Goal: Transaction & Acquisition: Register for event/course

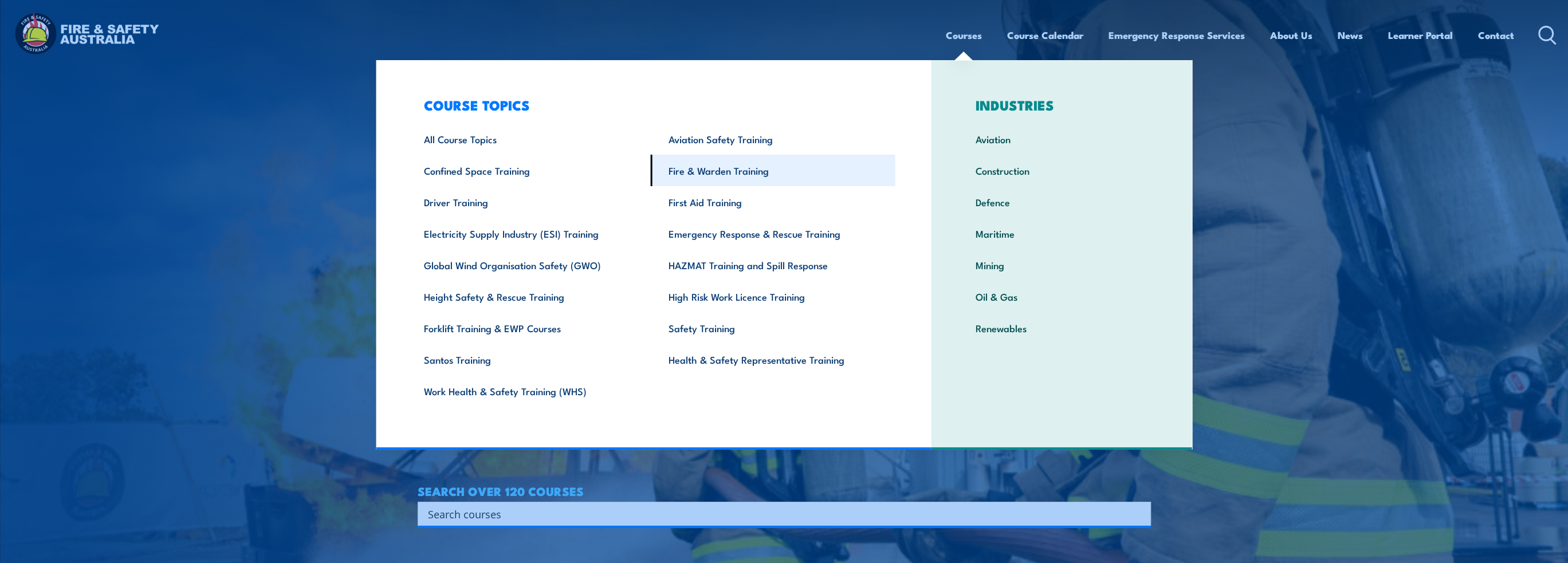
click at [727, 173] on link "Fire & Warden Training" at bounding box center [773, 170] width 245 height 32
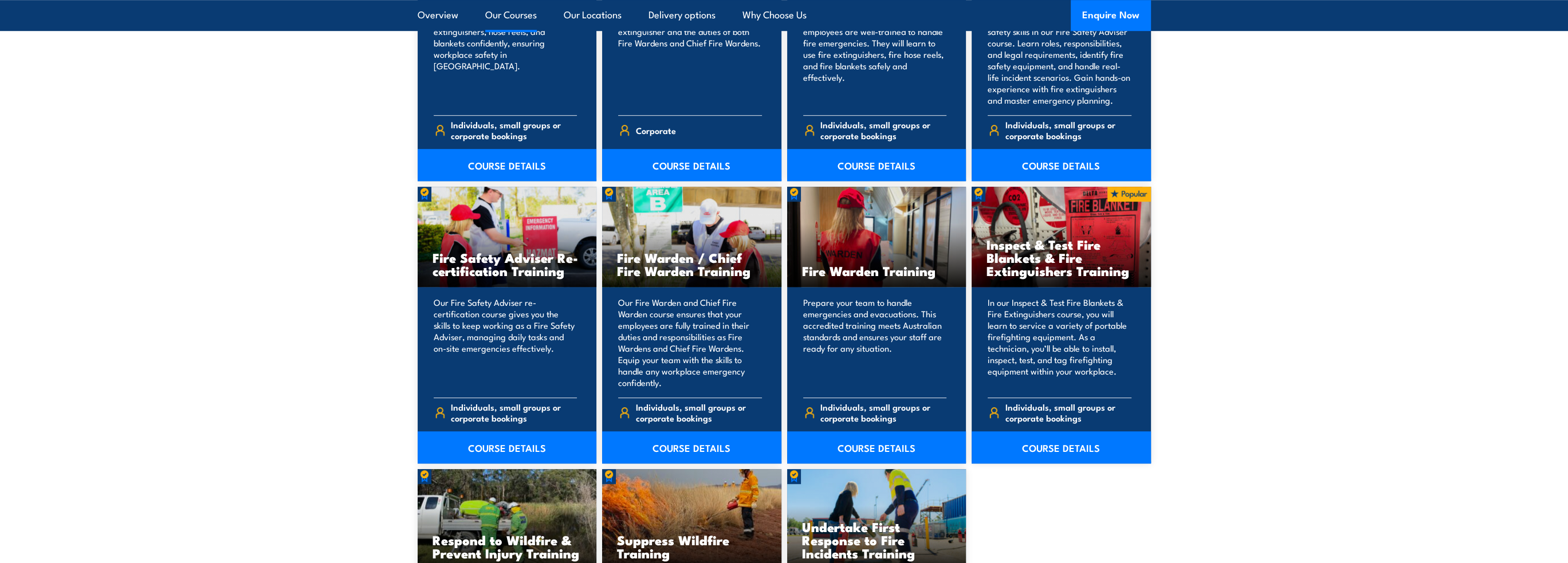
scroll to position [1431, 0]
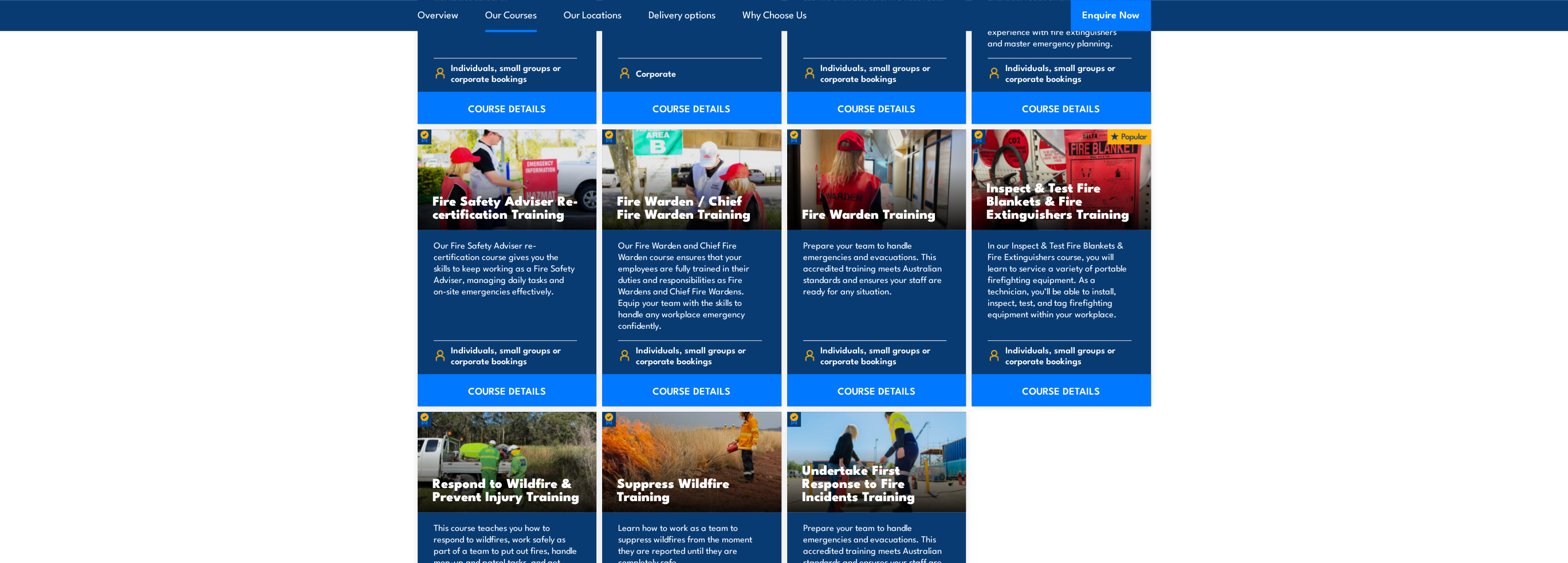
click at [894, 169] on div "Fire Warden Training" at bounding box center [877, 179] width 179 height 100
click at [875, 389] on link "COURSE DETAILS" at bounding box center [877, 390] width 179 height 32
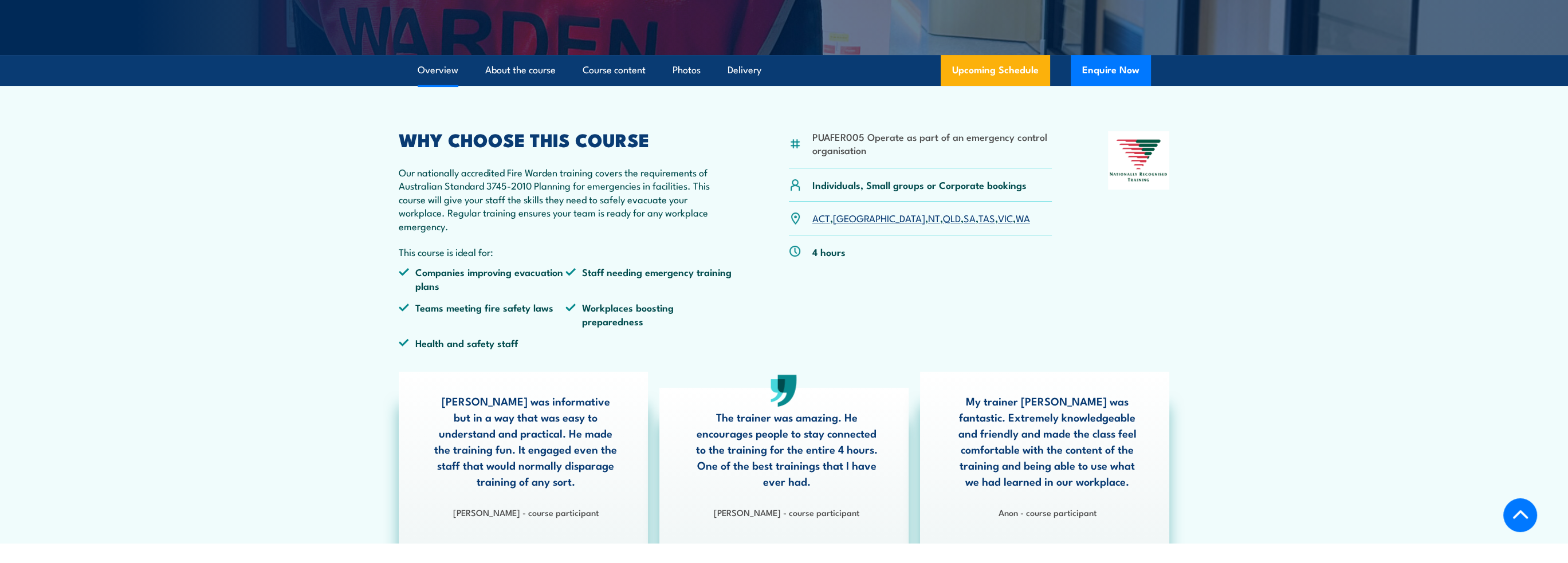
click at [998, 218] on link "VIC" at bounding box center [1005, 217] width 15 height 14
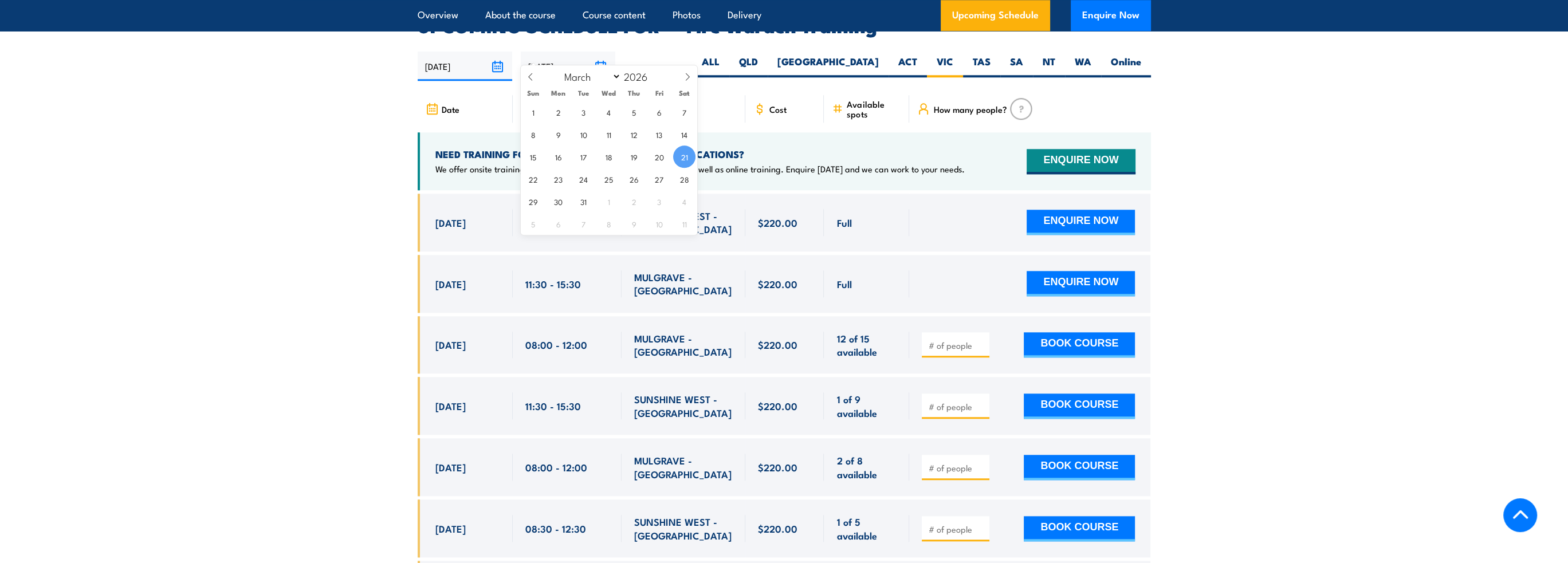
click at [567, 52] on input "[DATE]" at bounding box center [567, 66] width 95 height 29
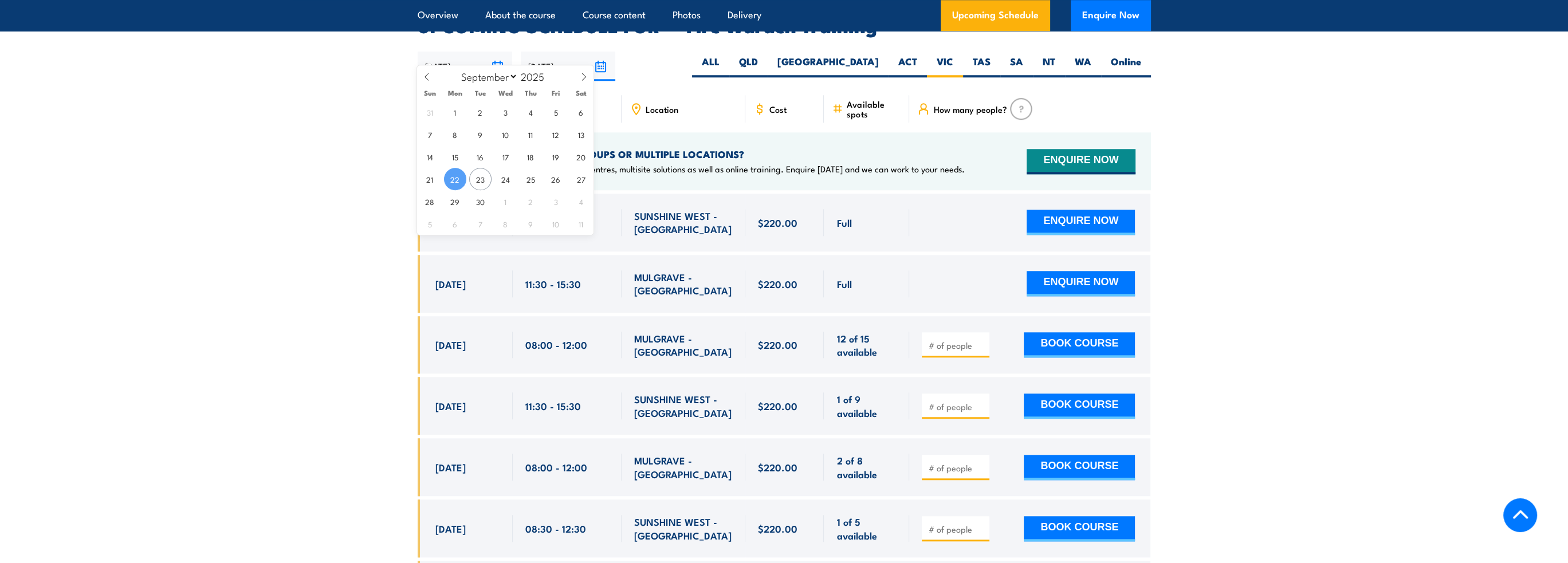
click at [471, 52] on input "22/09/2025" at bounding box center [465, 66] width 95 height 29
click at [581, 76] on icon at bounding box center [584, 77] width 8 height 8
click at [580, 77] on icon at bounding box center [584, 77] width 8 height 8
select select "10"
click at [453, 178] on span "17" at bounding box center [455, 179] width 23 height 23
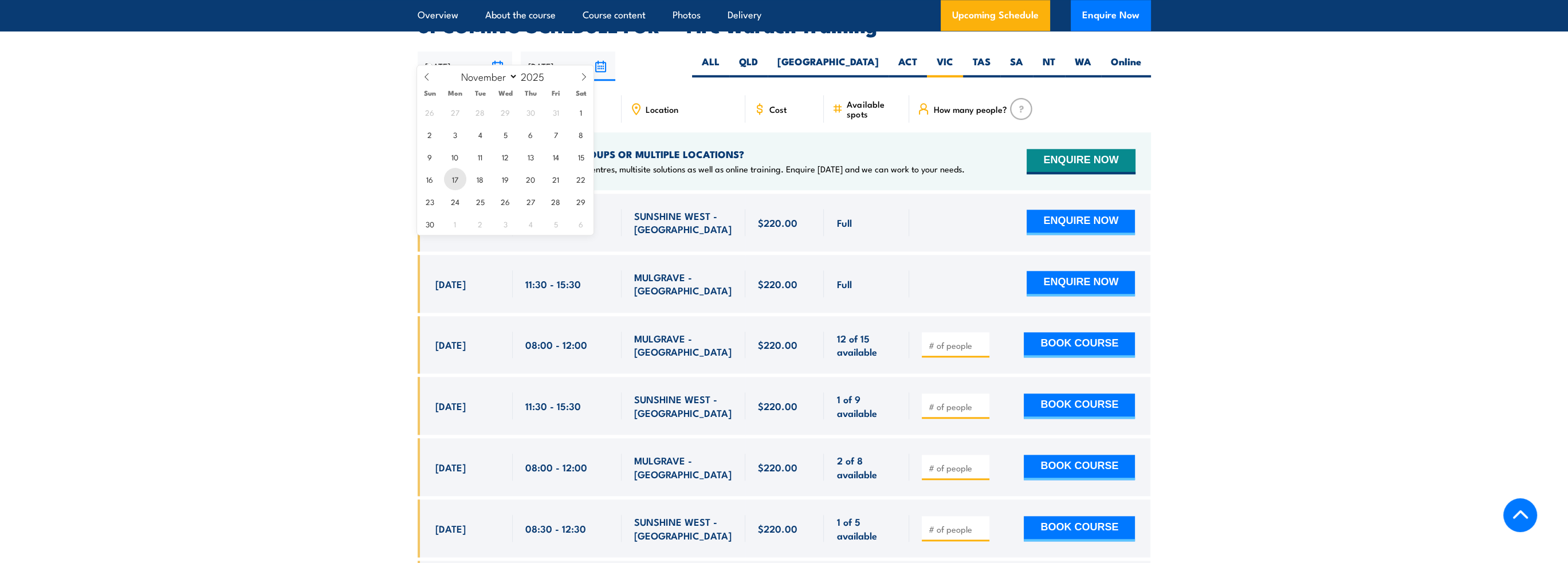
type input "[DATE]"
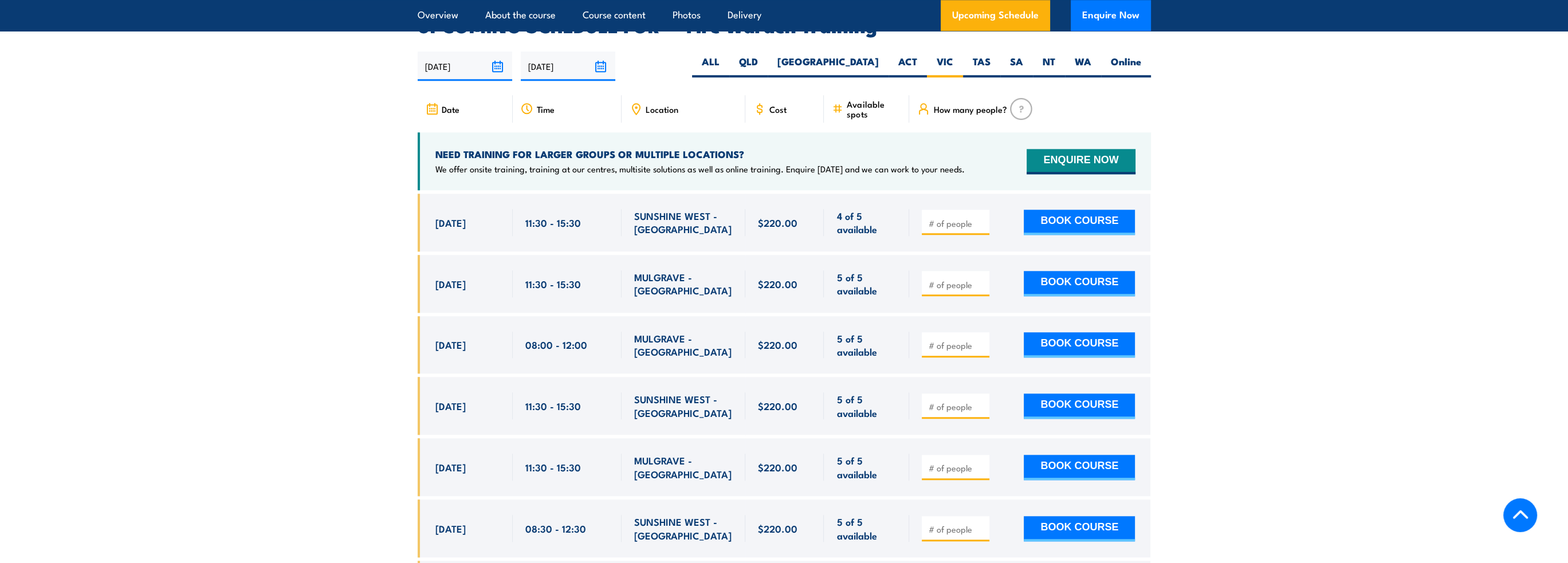
click at [960, 217] on input "number" at bounding box center [956, 223] width 57 height 11
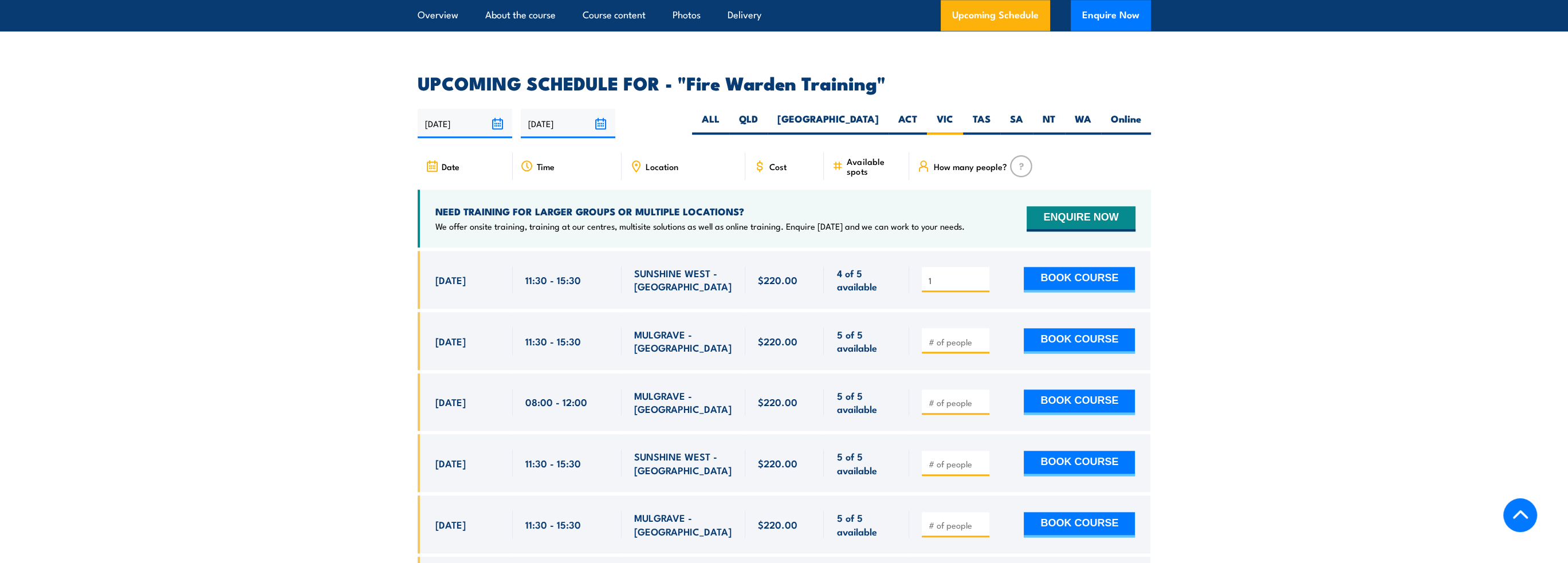
click at [981, 275] on input "1" at bounding box center [956, 280] width 57 height 11
type input "2"
click at [981, 275] on input "2" at bounding box center [956, 280] width 57 height 11
click at [1111, 267] on button "BOOK COURSE" at bounding box center [1080, 279] width 112 height 25
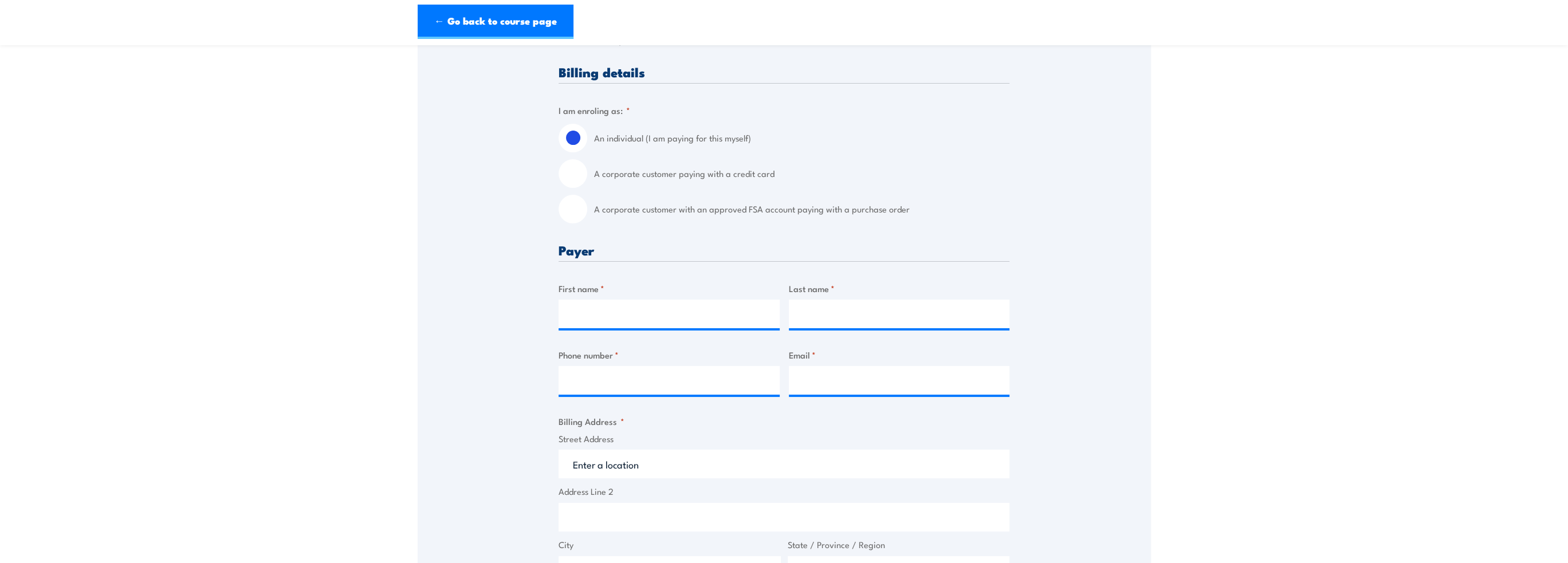
scroll to position [286, 0]
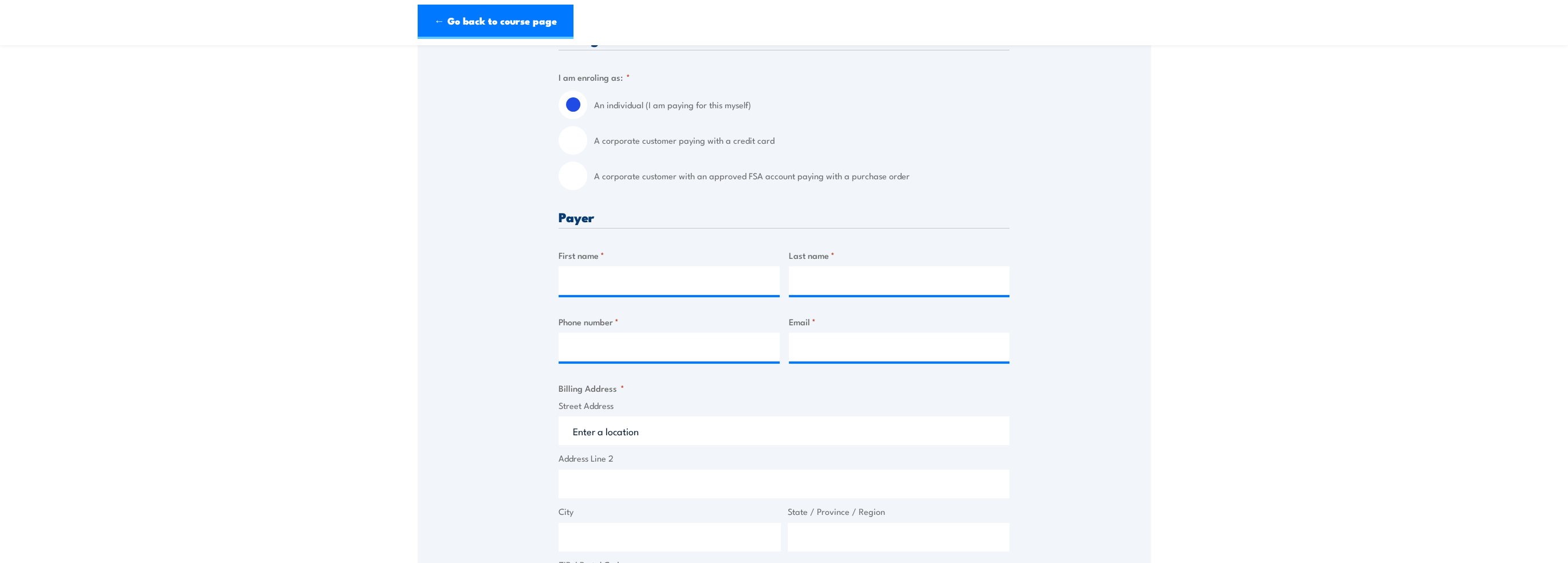
click at [575, 136] on input "A corporate customer paying with a credit card" at bounding box center [572, 140] width 28 height 28
radio input "true"
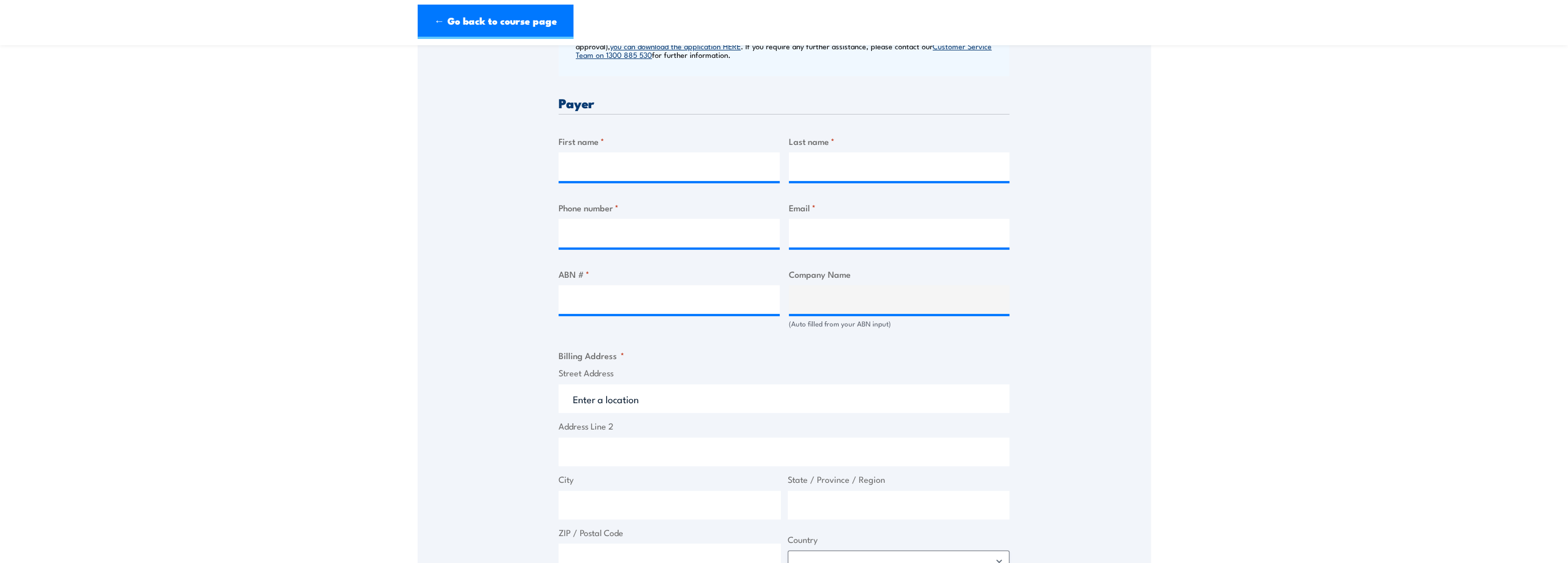
scroll to position [515, 0]
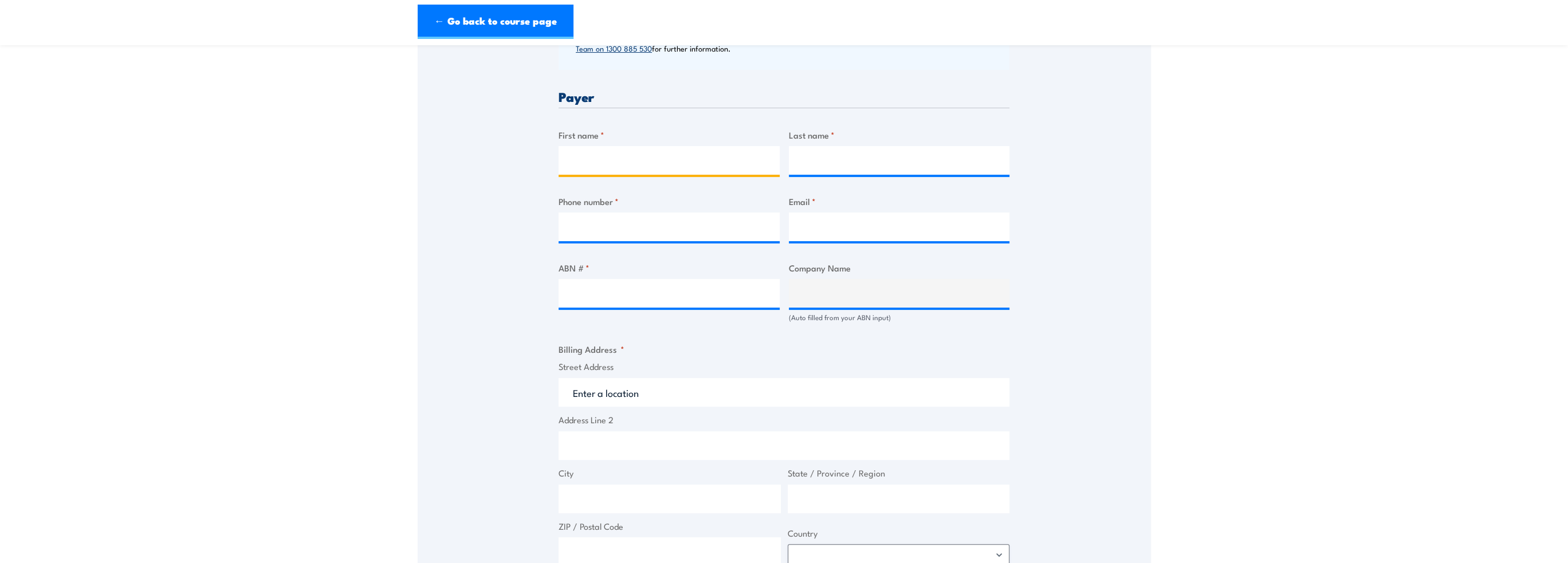
drag, startPoint x: 604, startPoint y: 164, endPoint x: 641, endPoint y: 141, distance: 43.6
click at [604, 164] on input "First name *" at bounding box center [669, 160] width 221 height 28
type input "Megan"
type input "Cook"
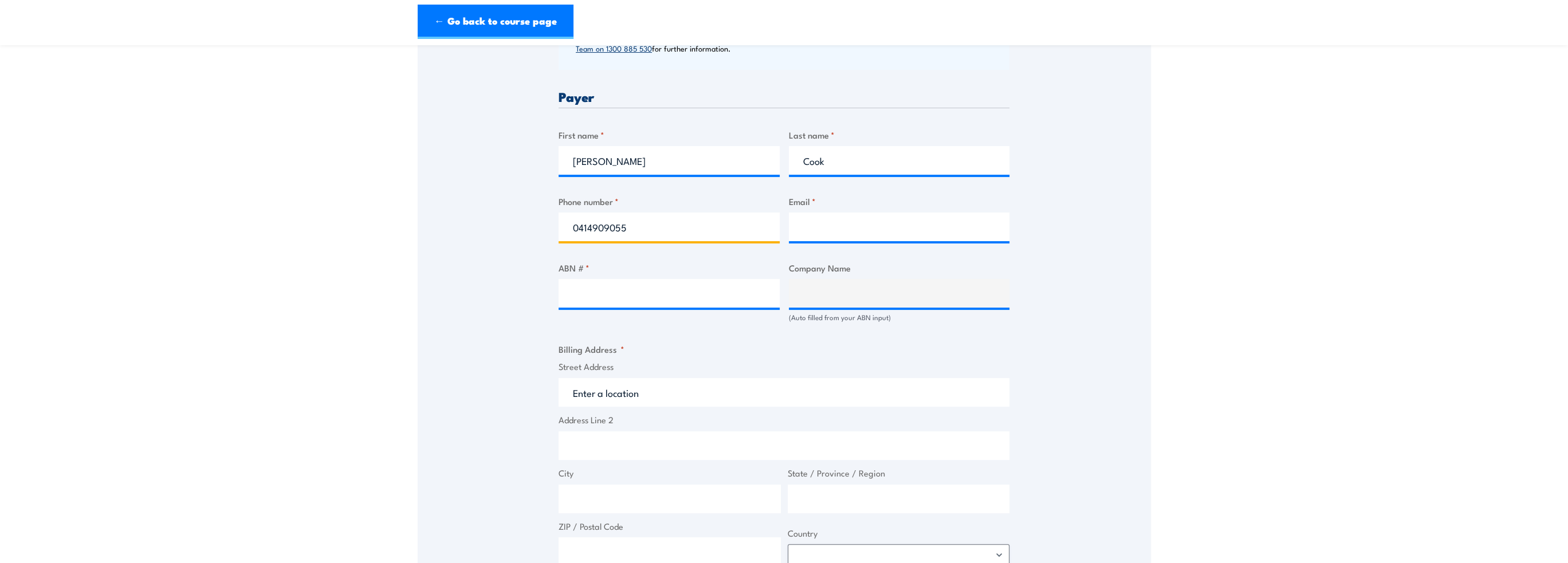
type input "0414909055"
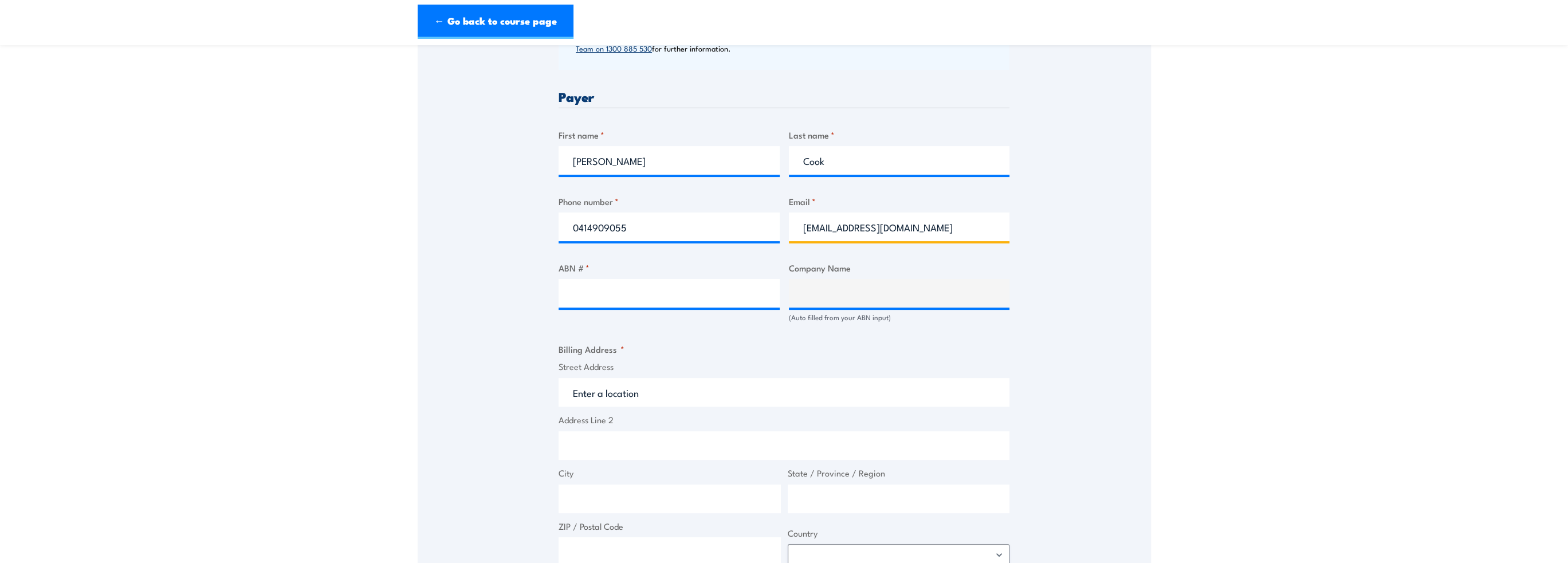
scroll to position [0, 3]
type input "megan.cook@lifestylecommunities.com.au"
paste input "11 078 675 153"
type input "11 078 675 153"
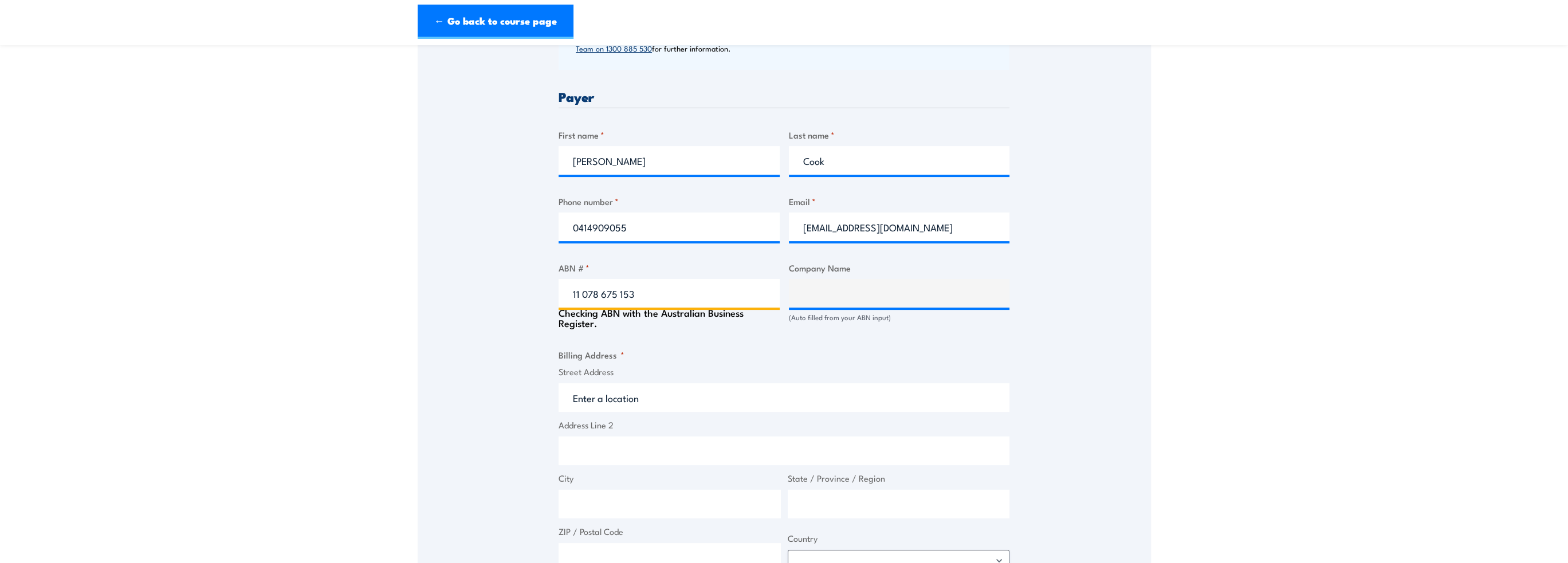
type input "LIFESTYLE COMMUNITIES LTD"
click at [621, 290] on input "11 078 675 153" at bounding box center [669, 292] width 221 height 28
type input "11 078 675 153"
click at [740, 399] on input "Street Address" at bounding box center [784, 397] width 451 height 28
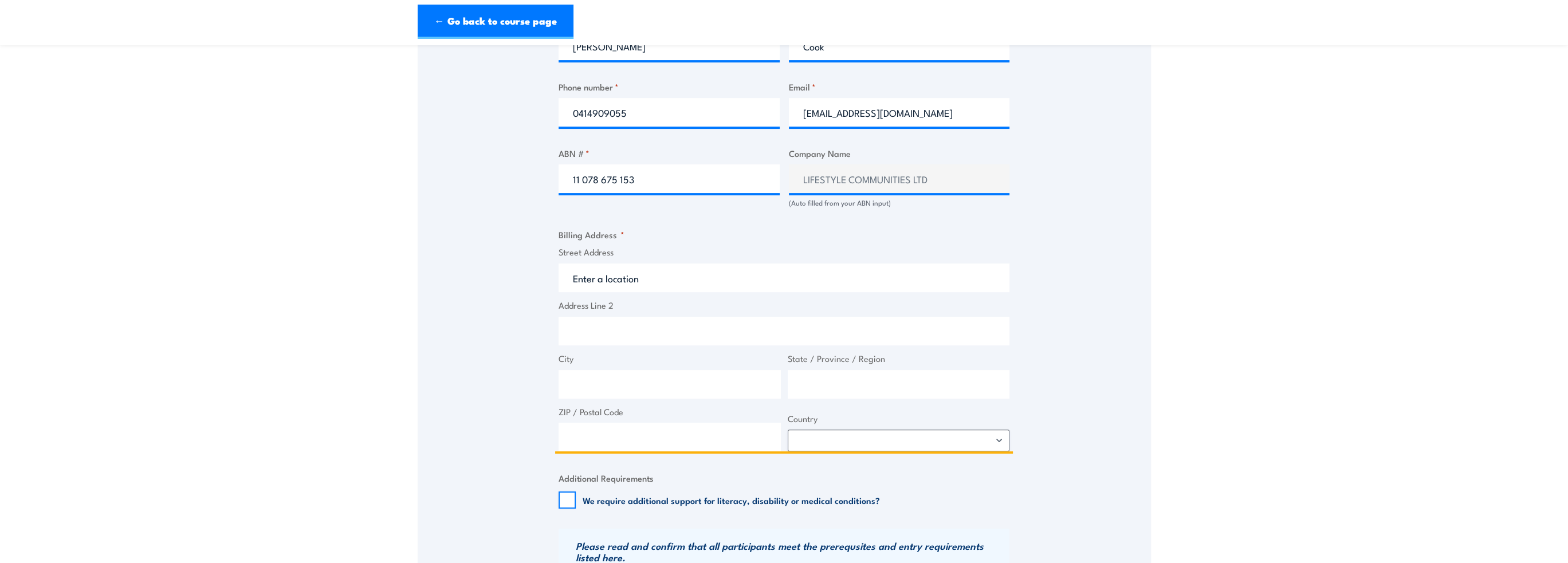
scroll to position [687, 0]
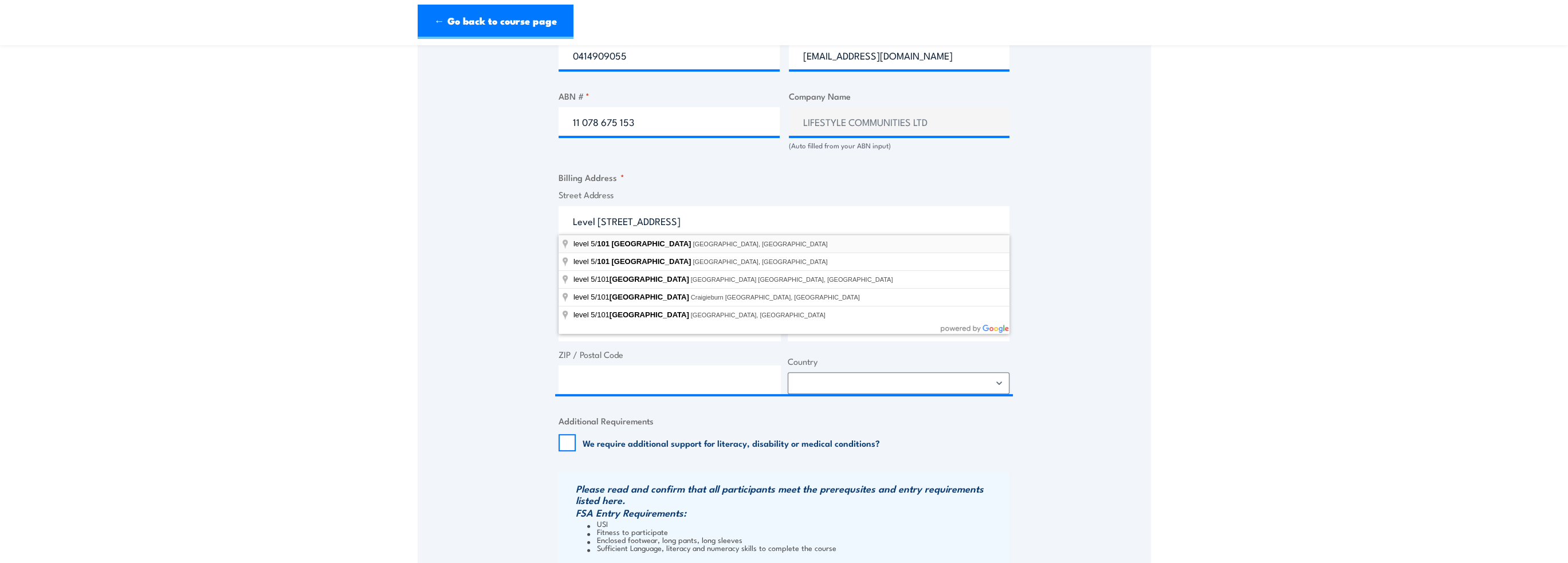
type input "level 5/101 Moray Street, South Melbourne VIC, Australia"
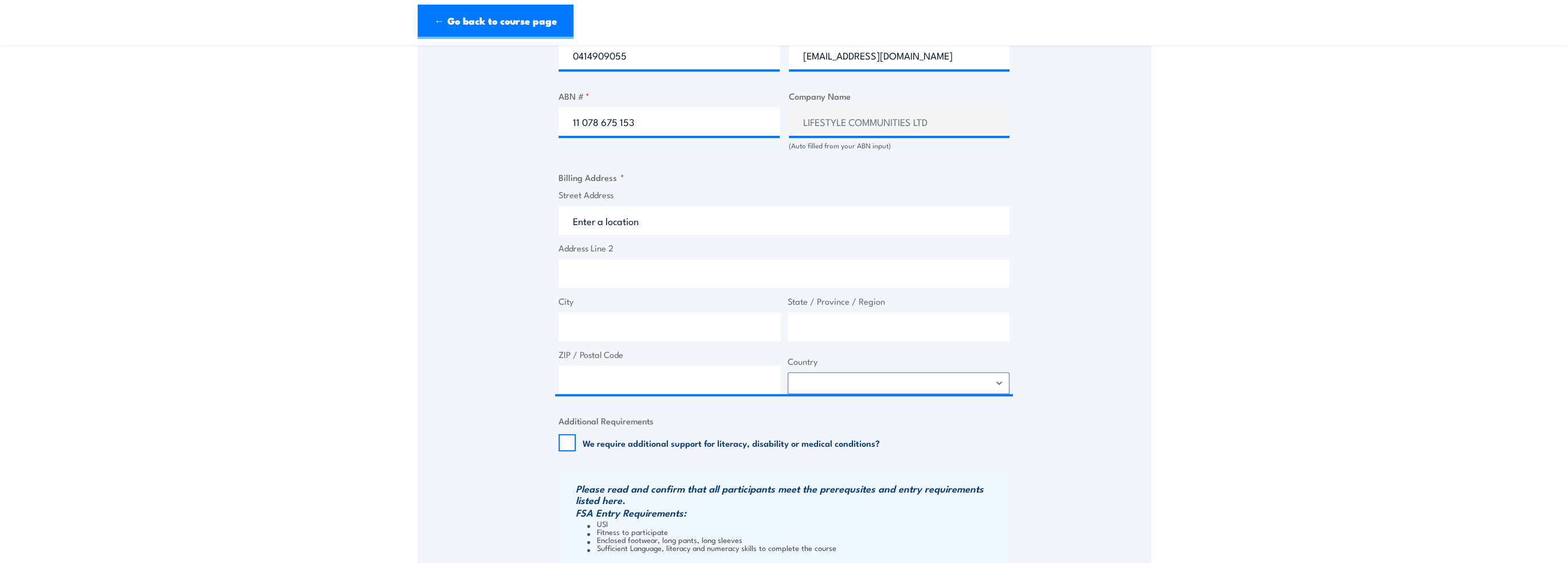
type input "101 Moray St"
type input "South Melbourne"
type input "Victoria"
type input "3205"
select select "Australia"
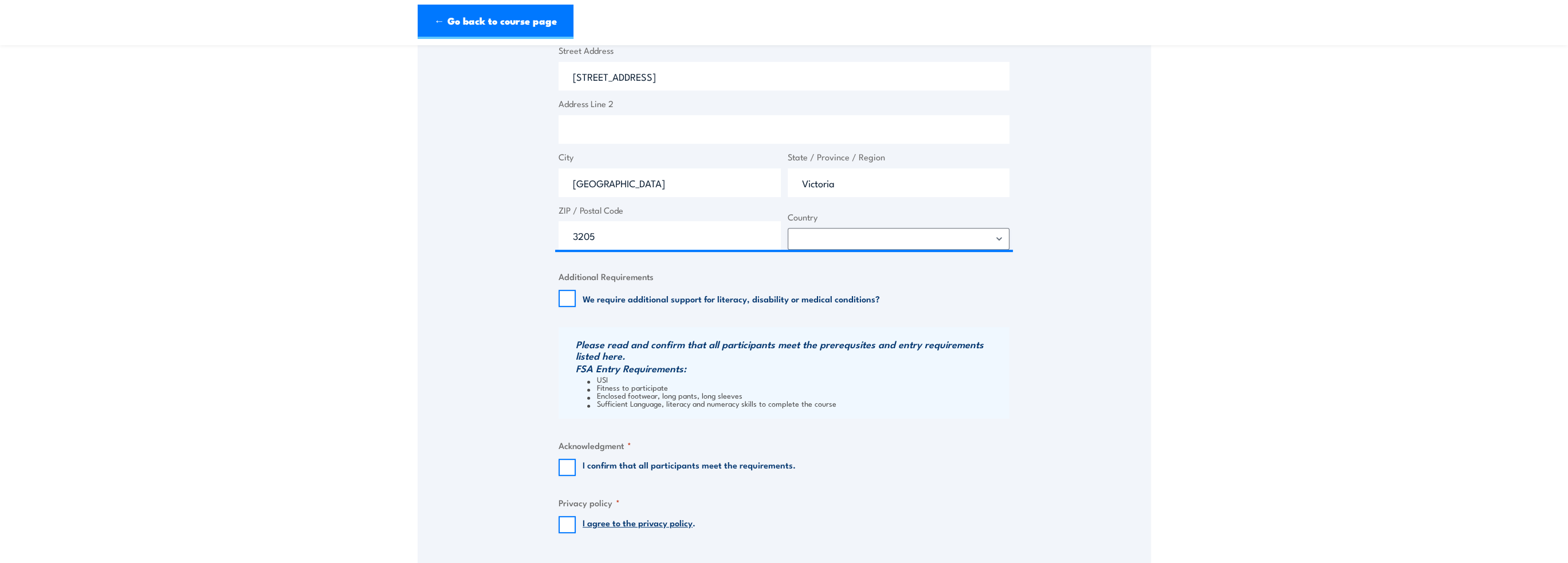
scroll to position [859, 0]
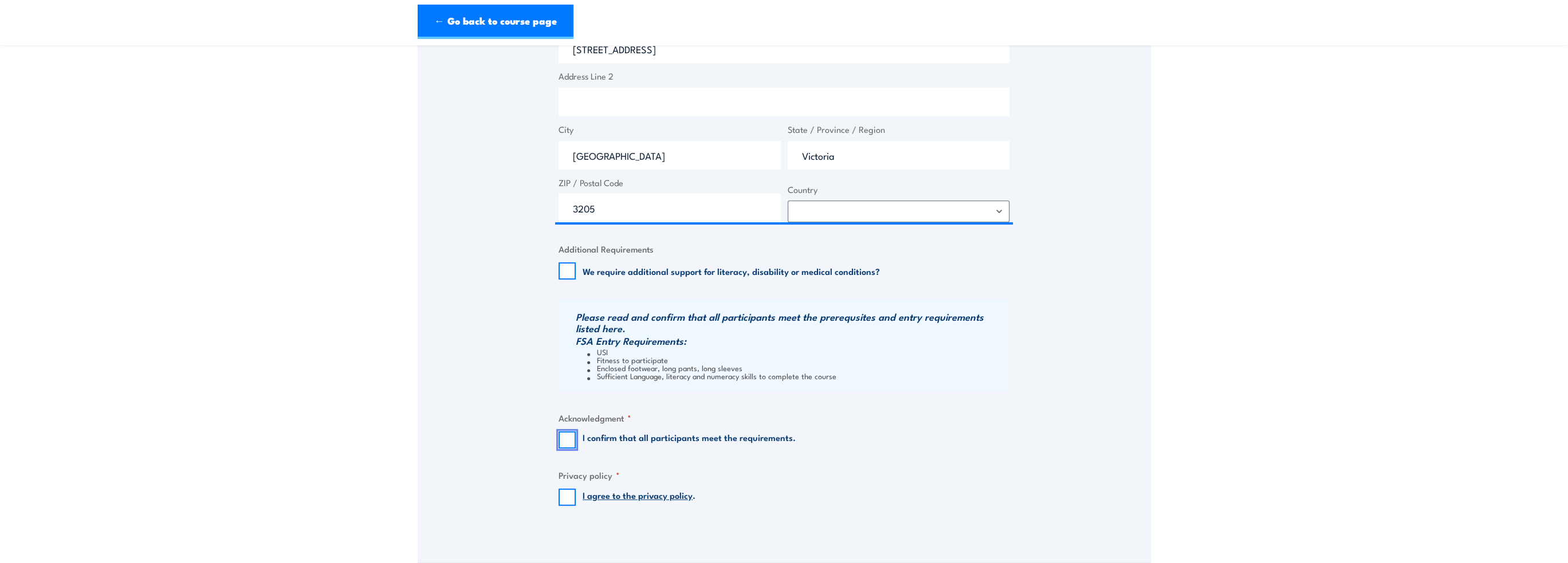
click at [565, 437] on input "I confirm that all participants meet the requirements." at bounding box center [567, 439] width 17 height 17
checkbox input "true"
click at [562, 497] on input "I agree to the privacy policy ." at bounding box center [567, 497] width 17 height 17
checkbox input "true"
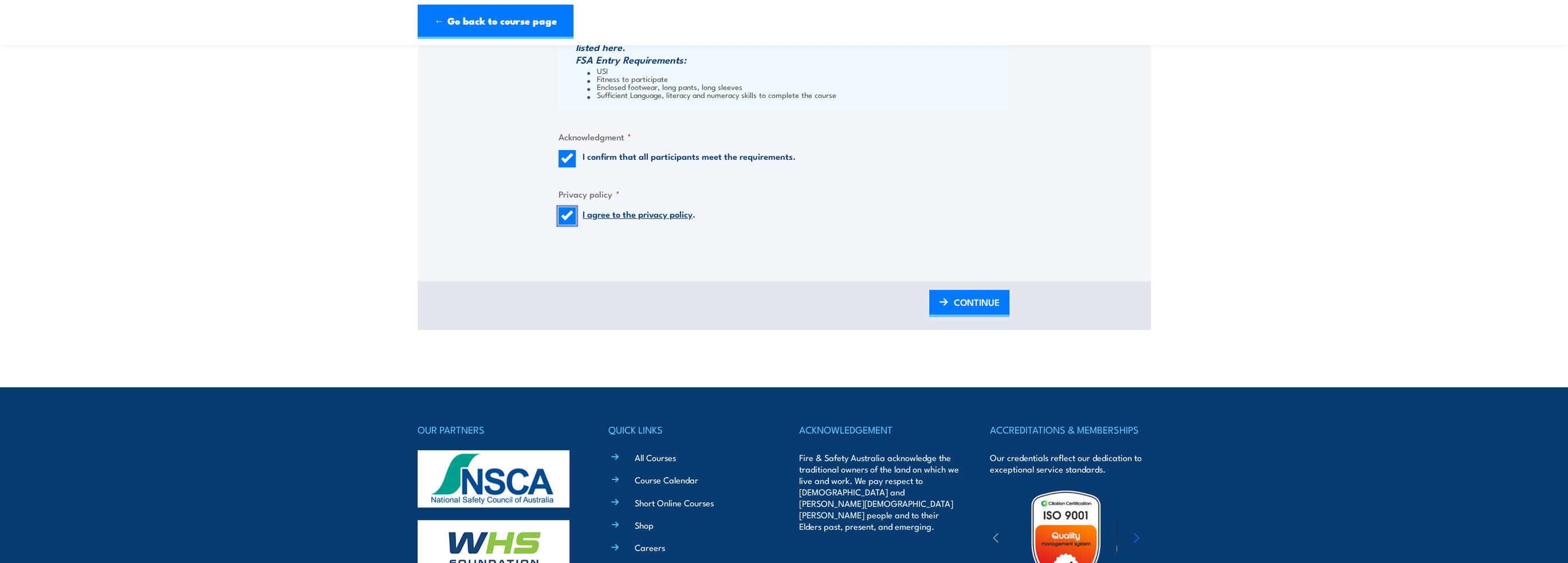
scroll to position [1145, 0]
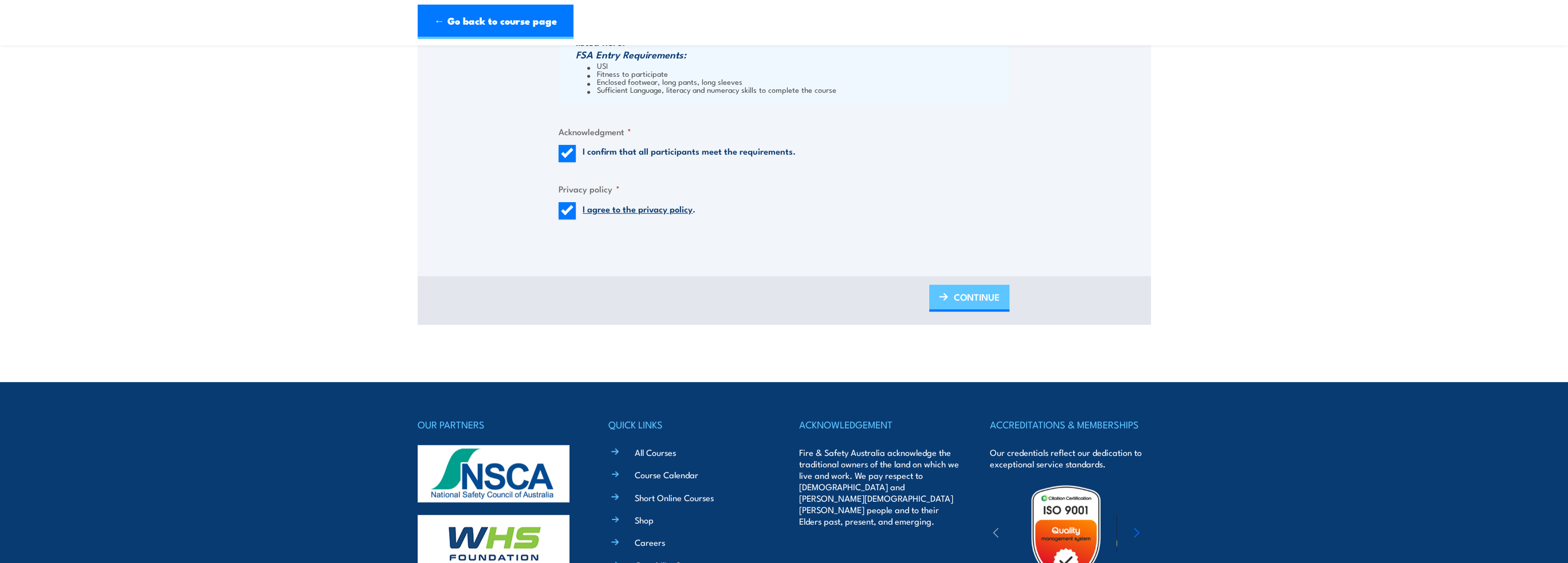
click at [975, 292] on span "CONTINUE" at bounding box center [976, 297] width 46 height 31
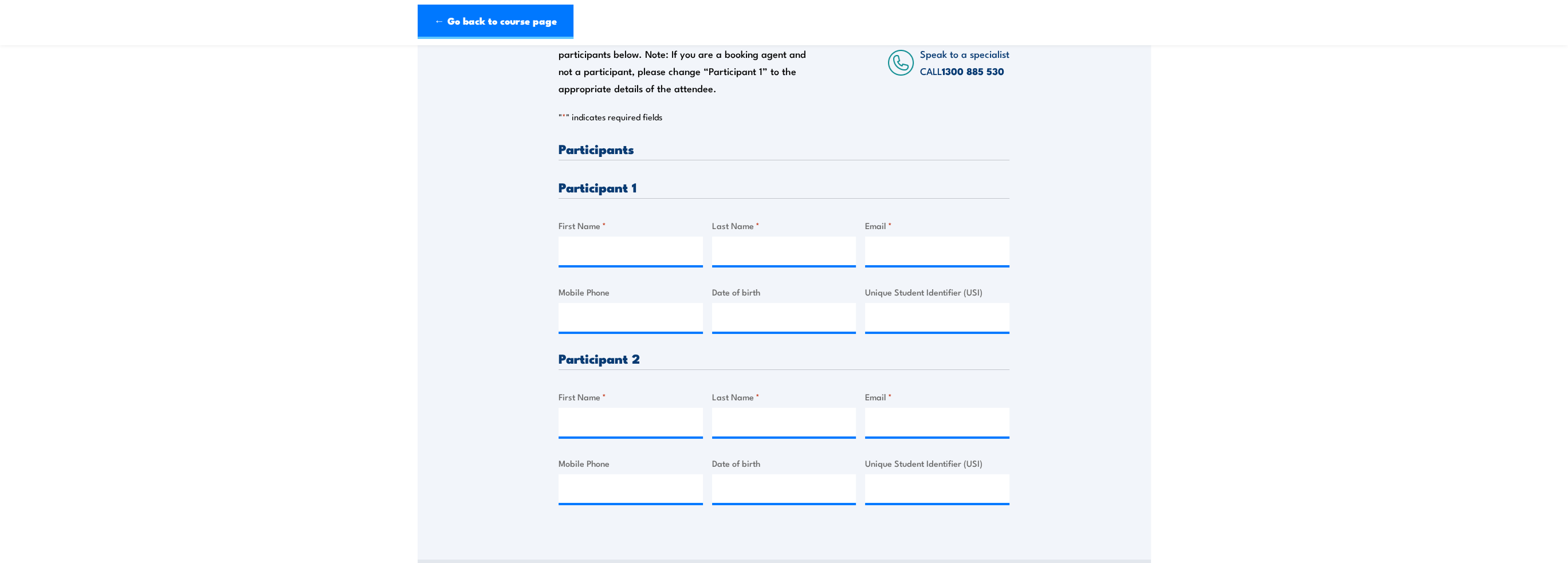
scroll to position [229, 0]
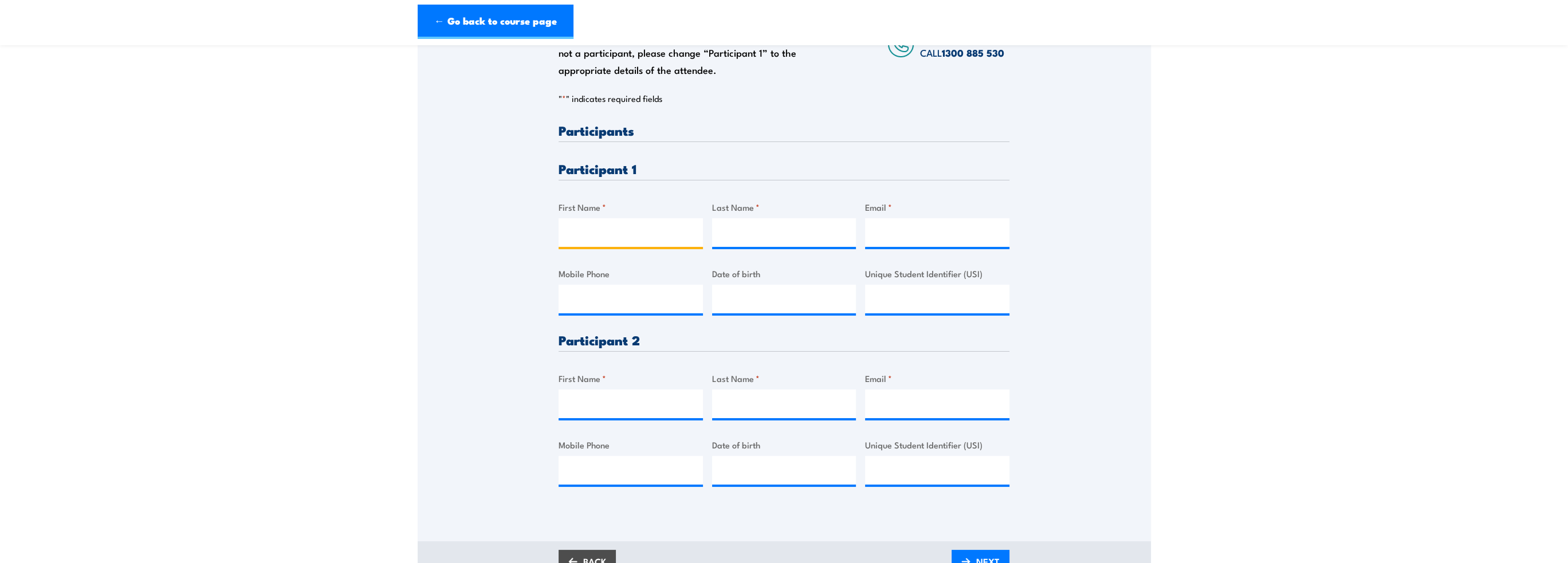
click at [589, 228] on input "First Name *" at bounding box center [630, 232] width 145 height 28
type input "Stephanie"
type input "Tyson"
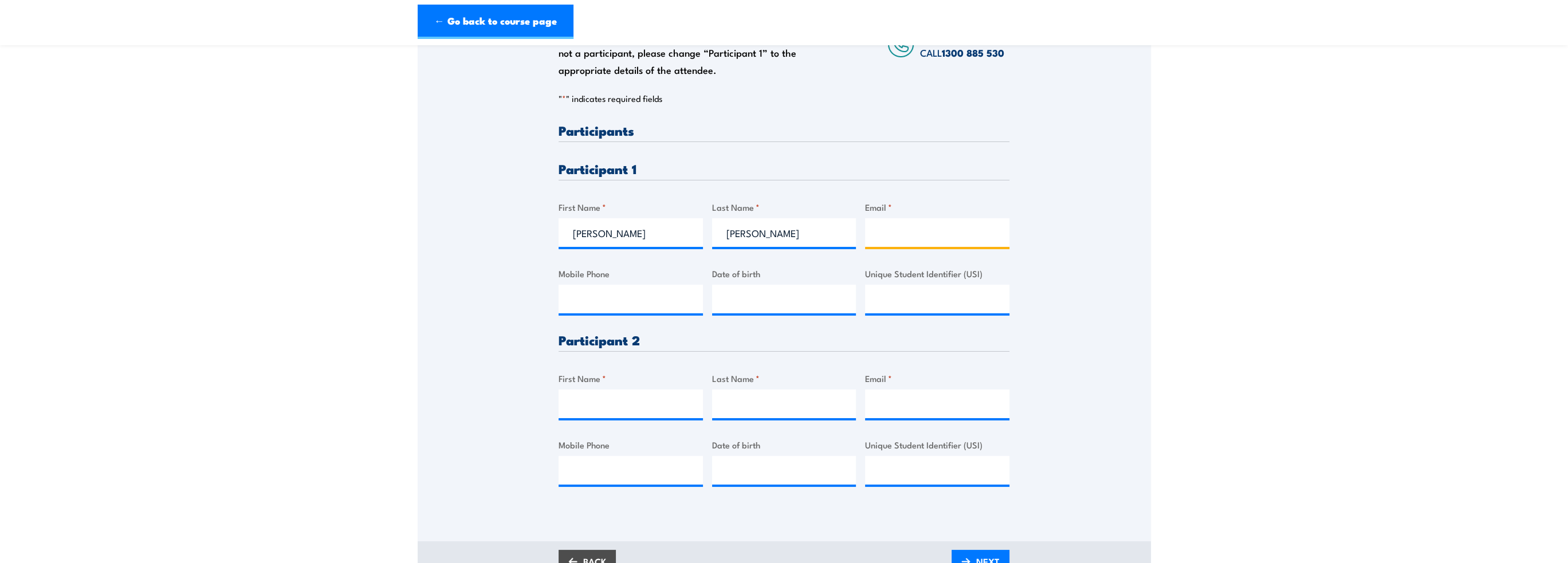
click at [931, 234] on input "Email *" at bounding box center [937, 232] width 145 height 28
paste input "stephanie.tyson@lifestylecommunities.com.au"
type input "stephanie.tyson@lifestylecommunities.com.au"
type input "__/__/____"
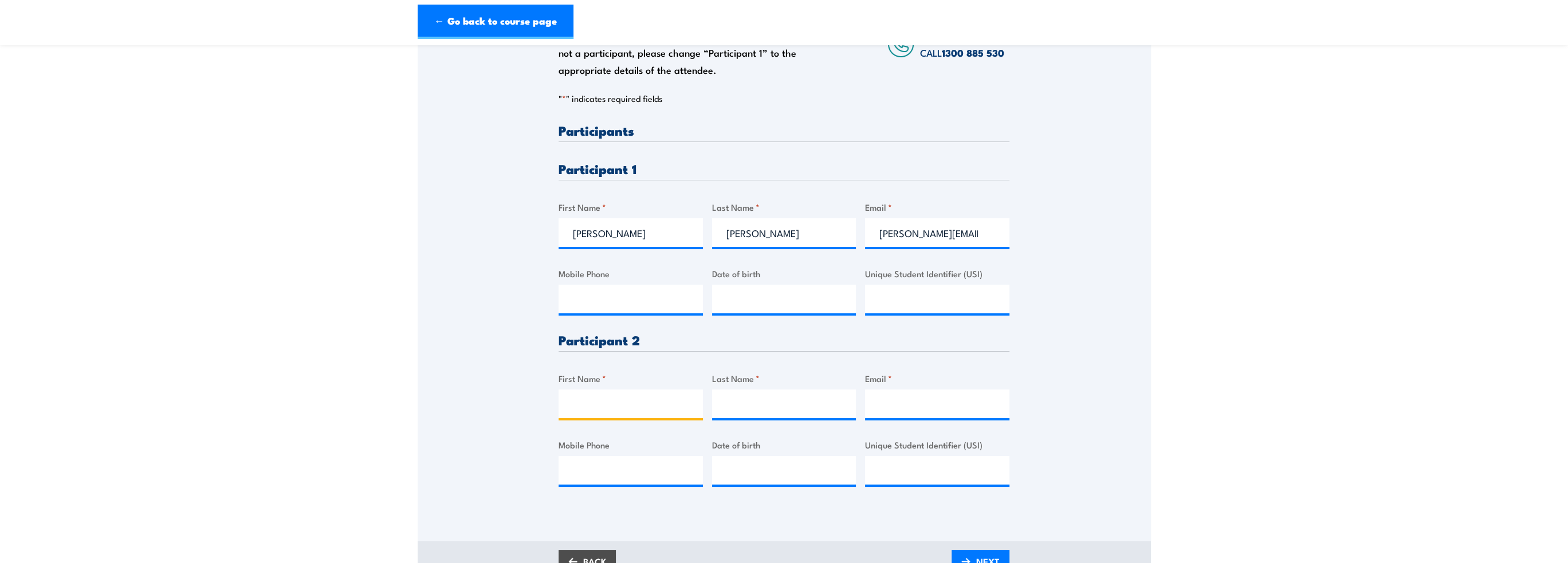
click at [589, 403] on input "First Name *" at bounding box center [630, 403] width 145 height 28
type input "Stuart"
type input "Tyson"
click at [902, 405] on input "Email *" at bounding box center [937, 403] width 145 height 28
paste input "stuart.tyson@lifestylecommunities.com.au"
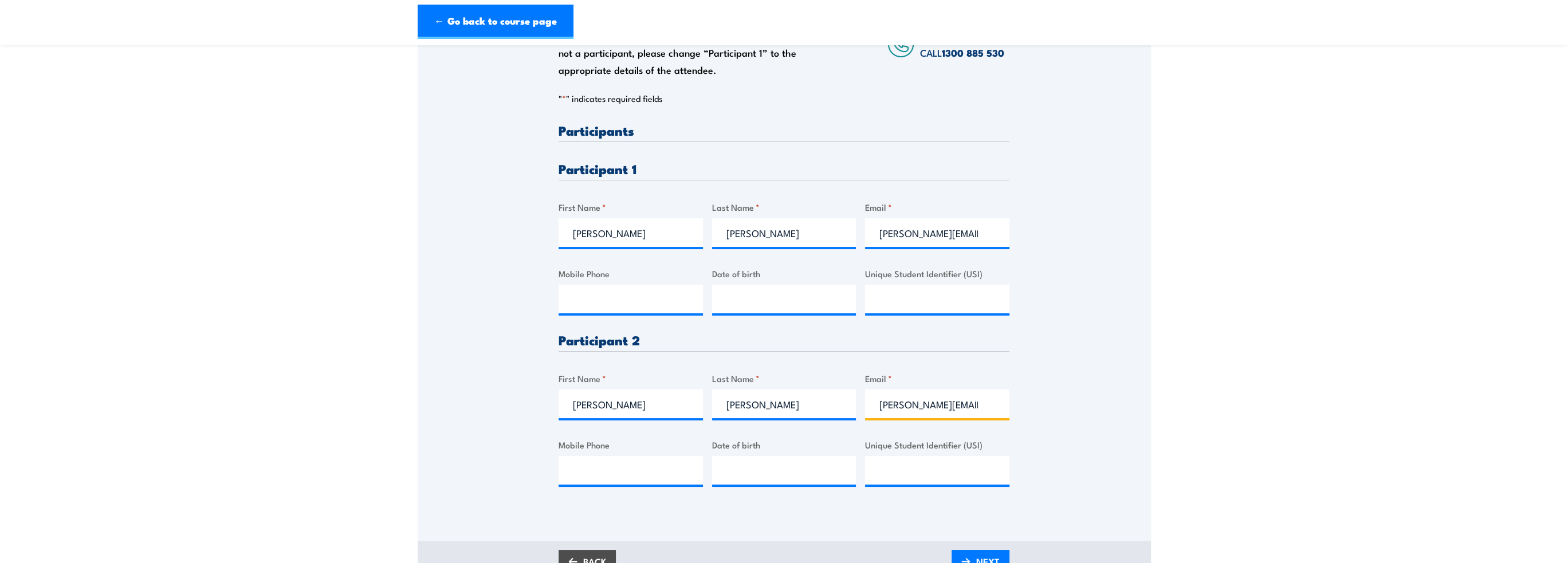
type input "stuart.tyson@lifestylecommunities.com.au"
click at [601, 477] on input "Mobile Phone" at bounding box center [630, 469] width 145 height 28
paste input "0439 966 555"
type input "0439 966 555"
click at [629, 297] on input "Mobile Phone" at bounding box center [630, 298] width 145 height 28
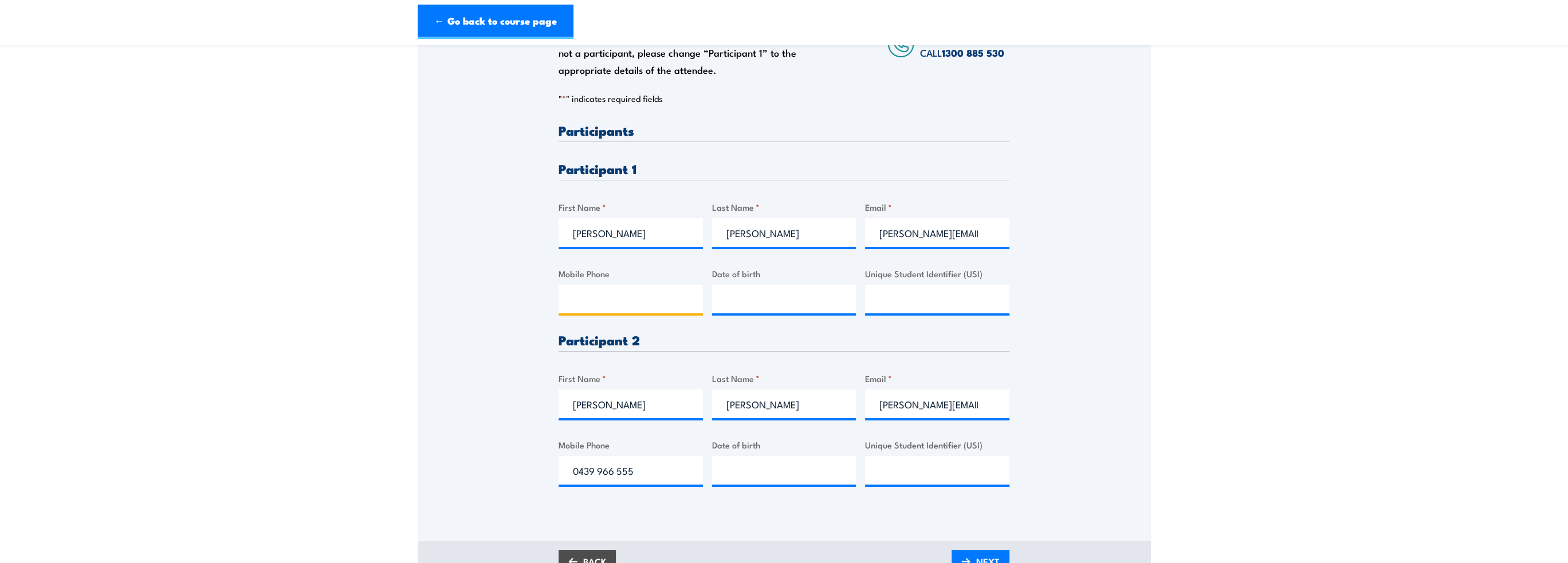
paste input "0437 744 118"
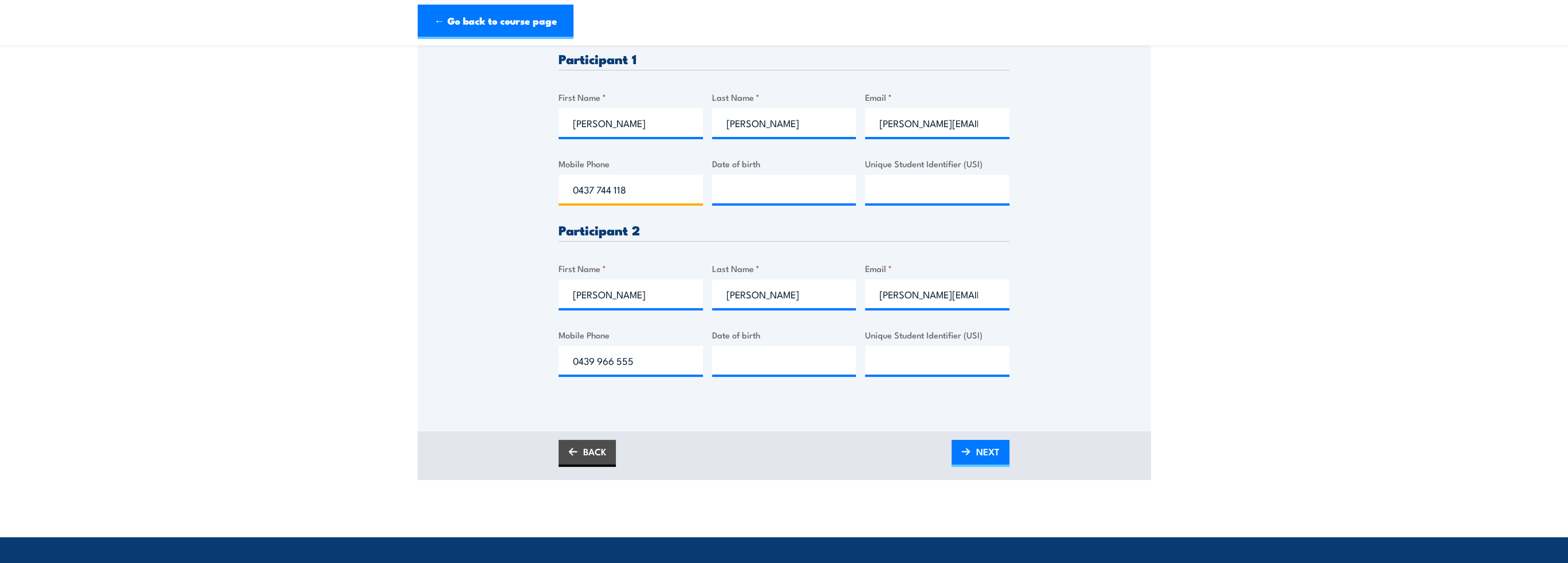
scroll to position [343, 0]
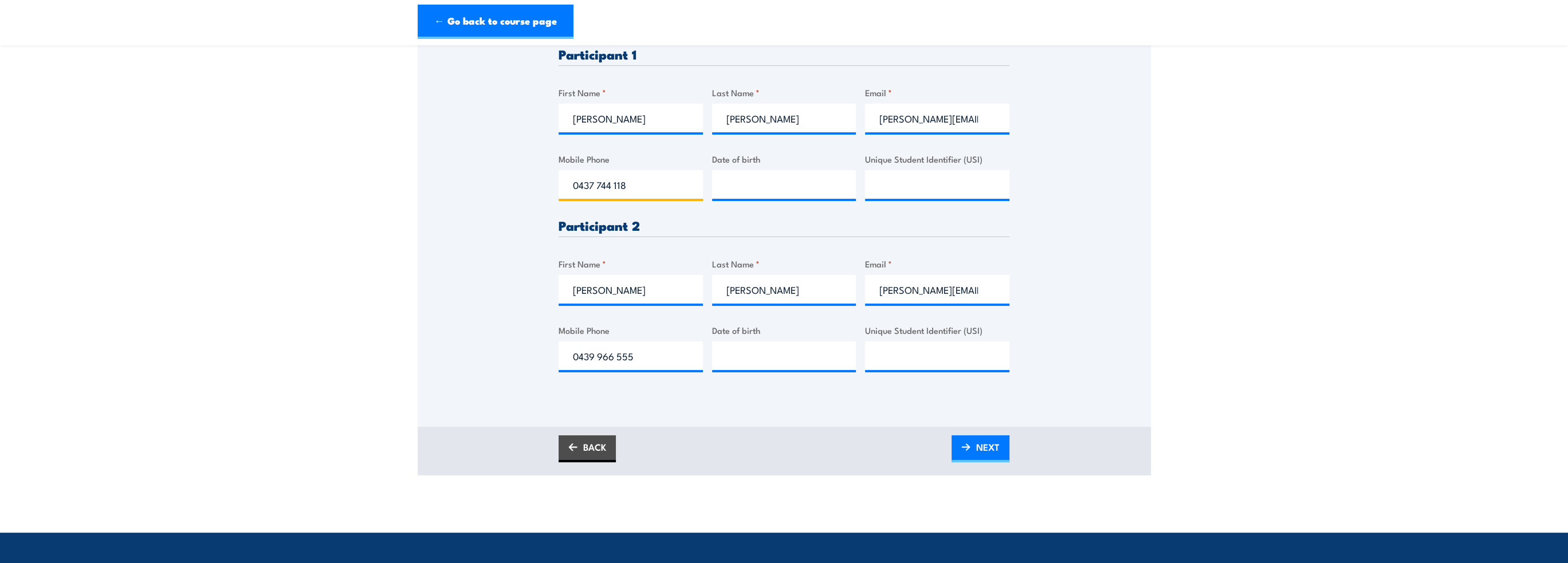
type input "0437 744 118"
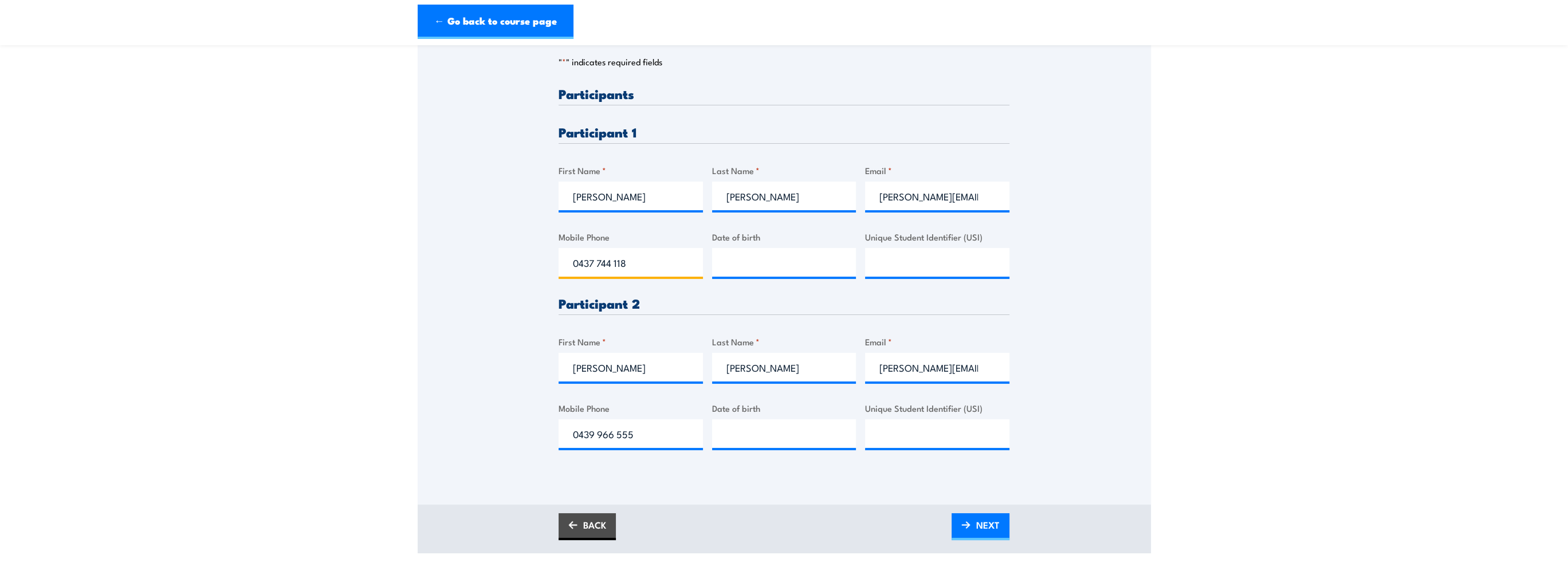
scroll to position [286, 0]
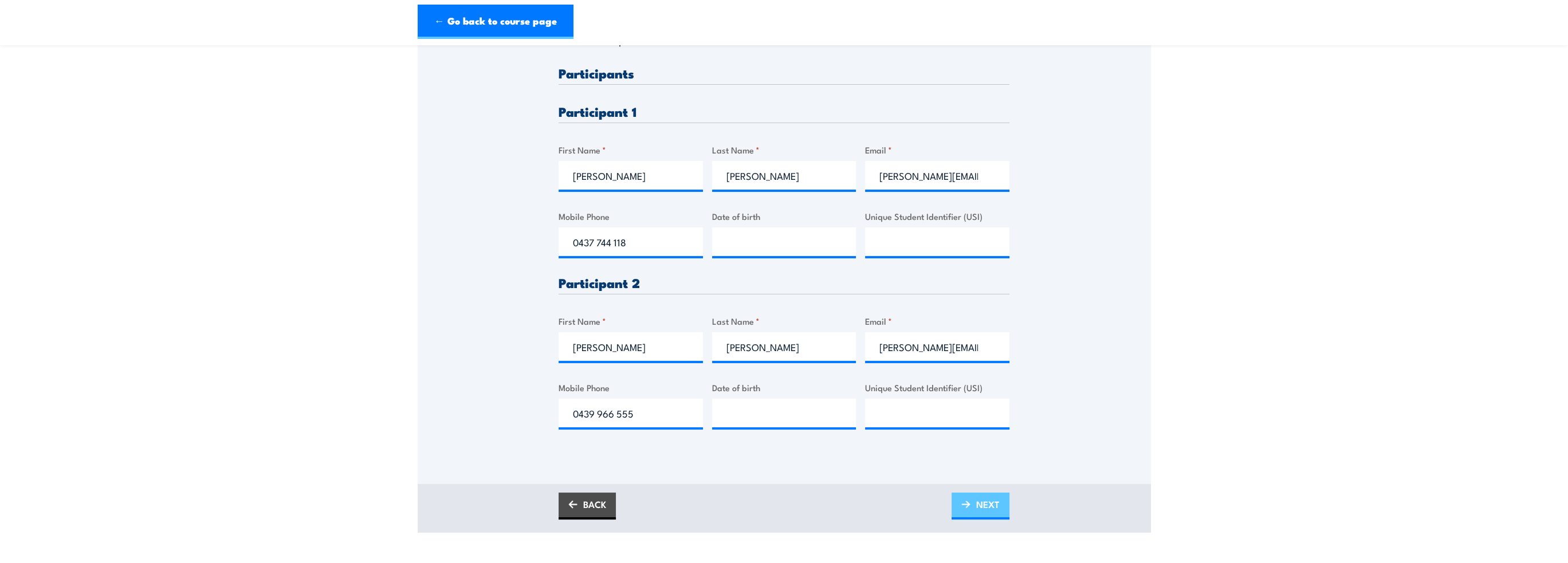
click at [981, 504] on span "NEXT" at bounding box center [988, 504] width 23 height 31
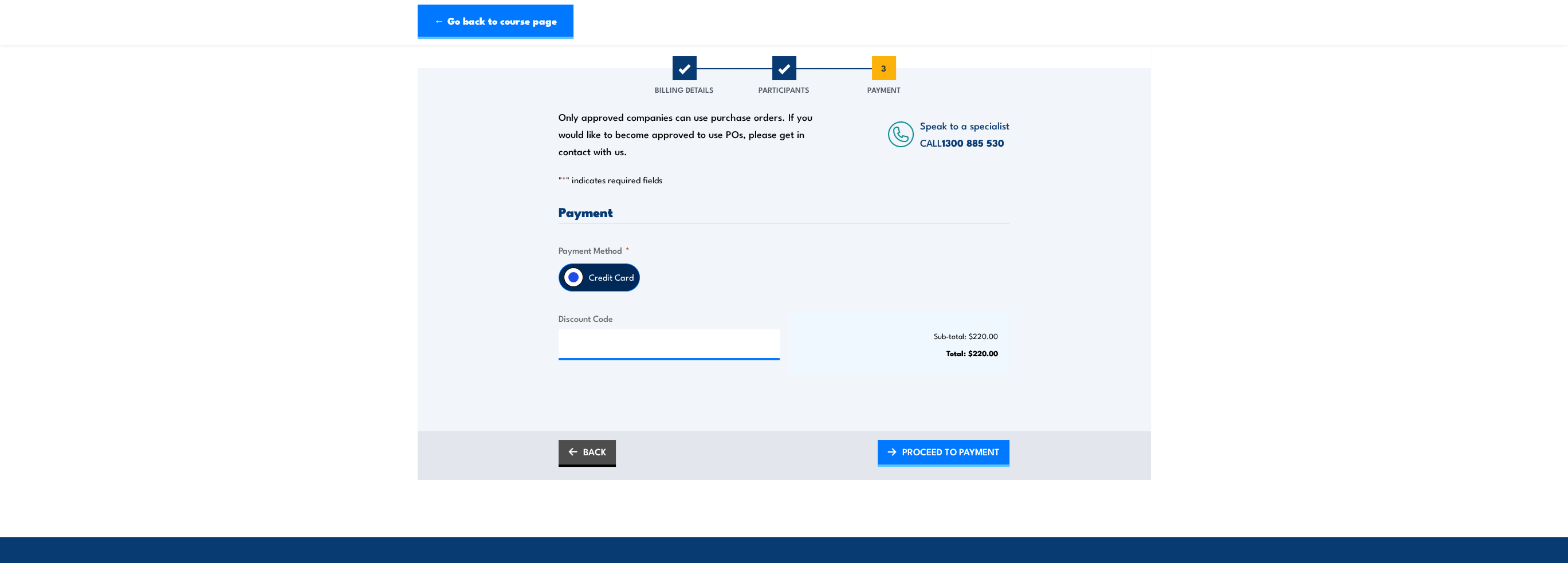
scroll to position [172, 0]
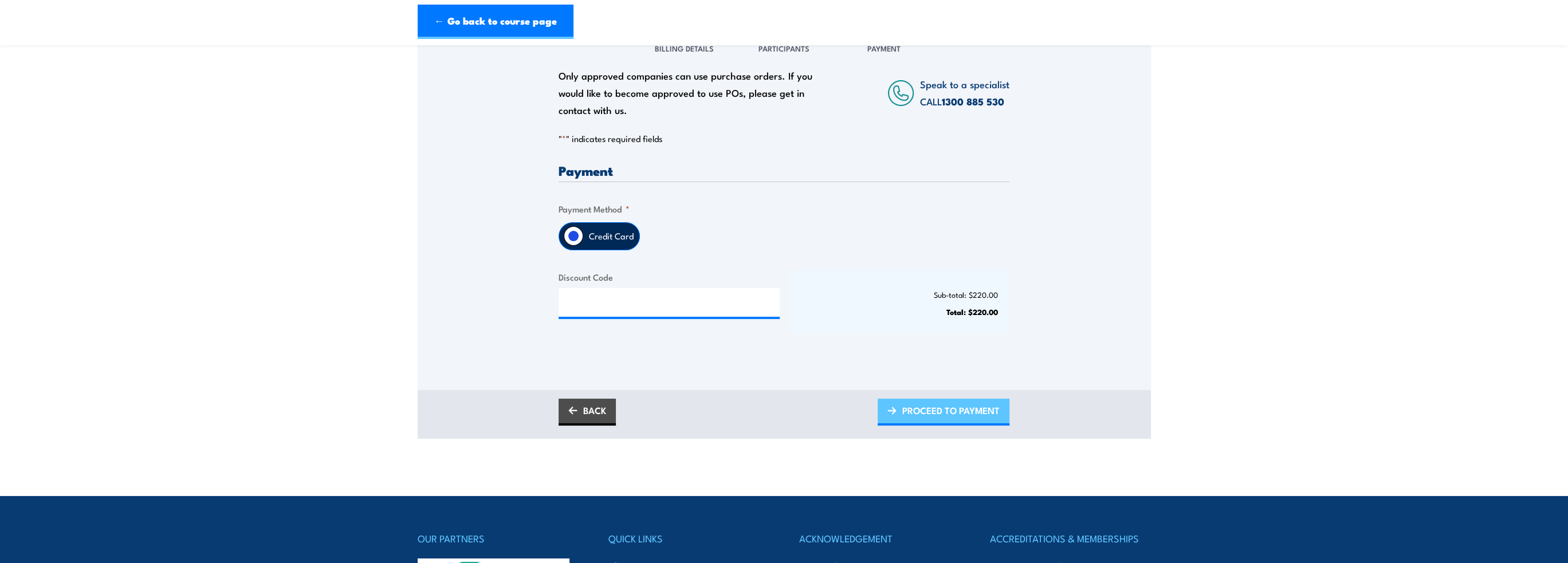
click at [947, 410] on span "PROCEED TO PAYMENT" at bounding box center [950, 410] width 98 height 31
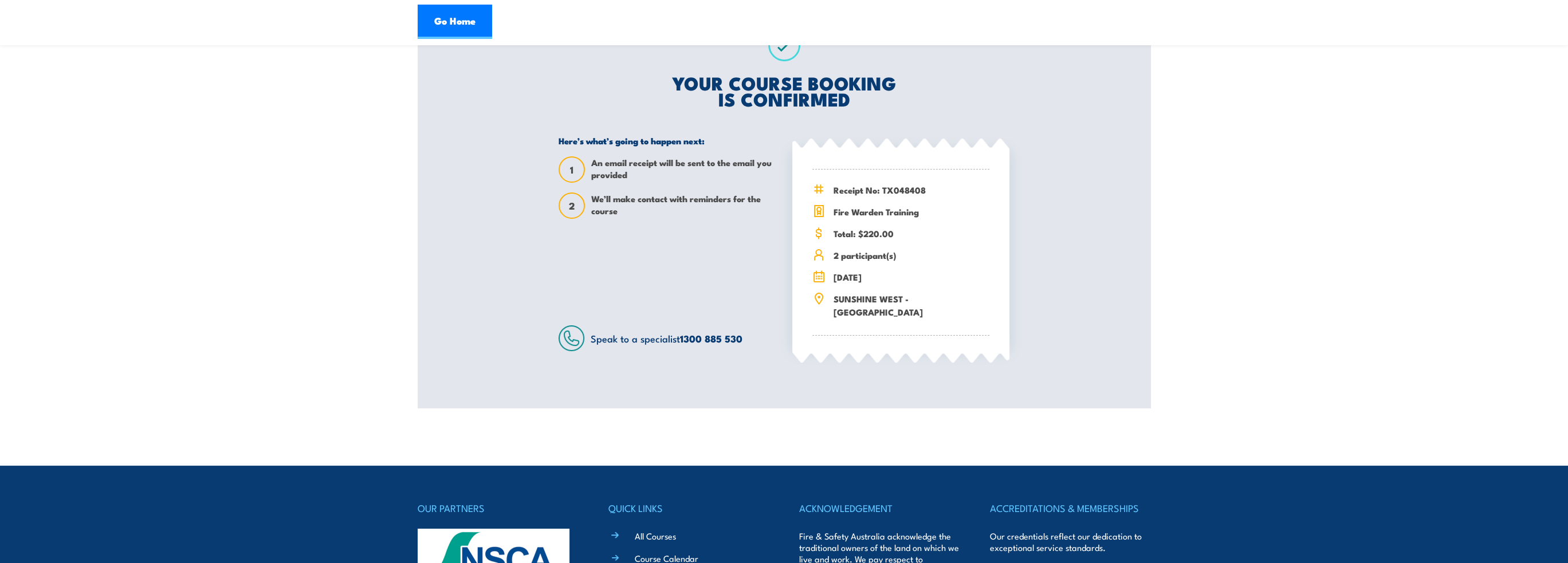
scroll to position [229, 0]
